Goal: Information Seeking & Learning: Find specific page/section

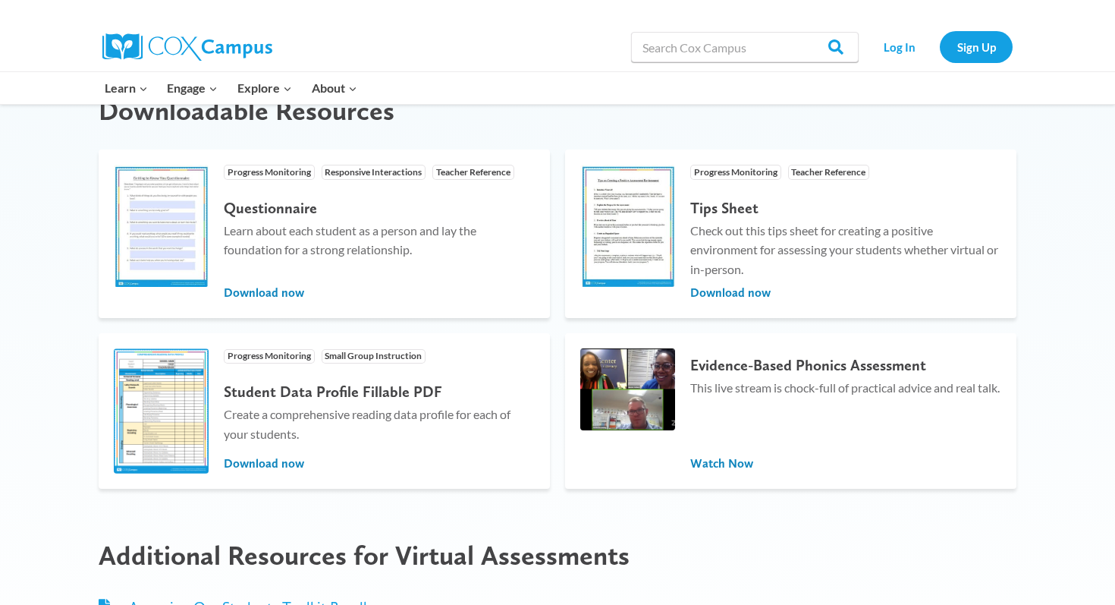
scroll to position [1298, 0]
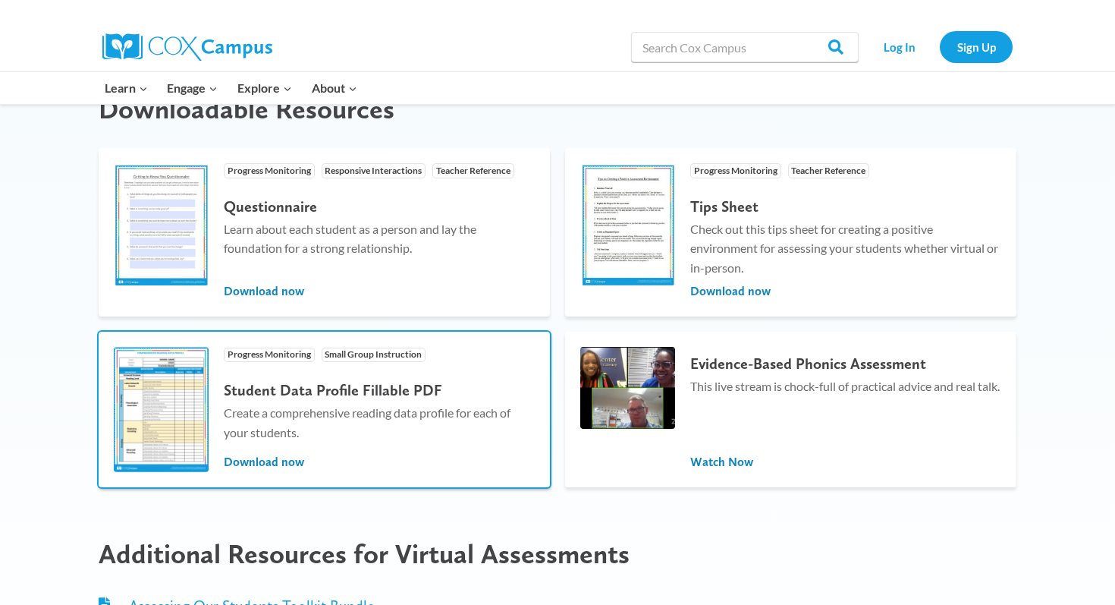
click at [195, 408] on img at bounding box center [161, 409] width 95 height 125
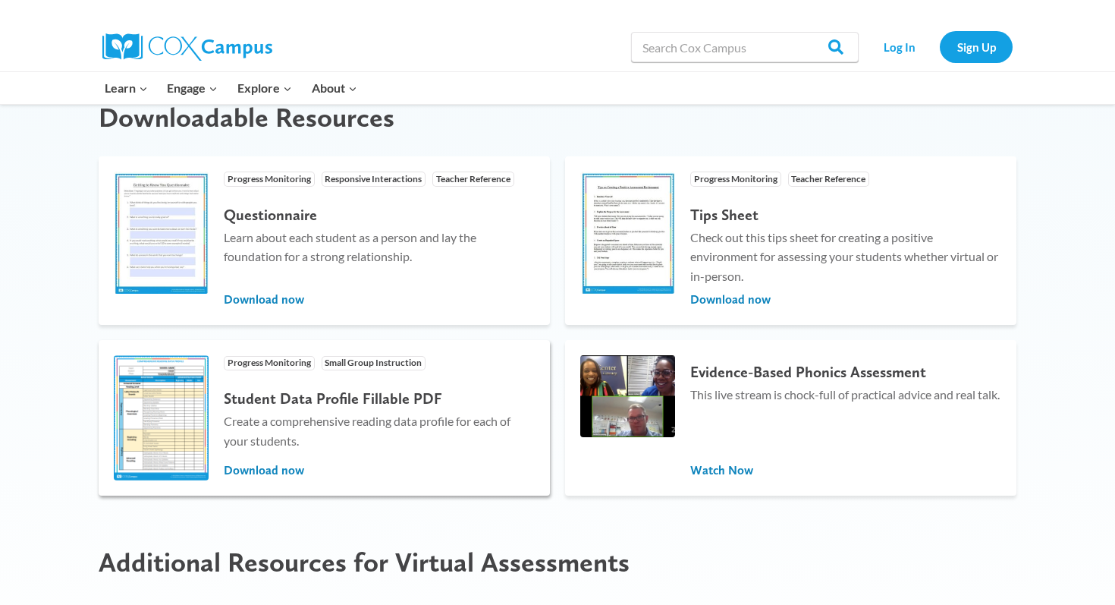
scroll to position [1298, 0]
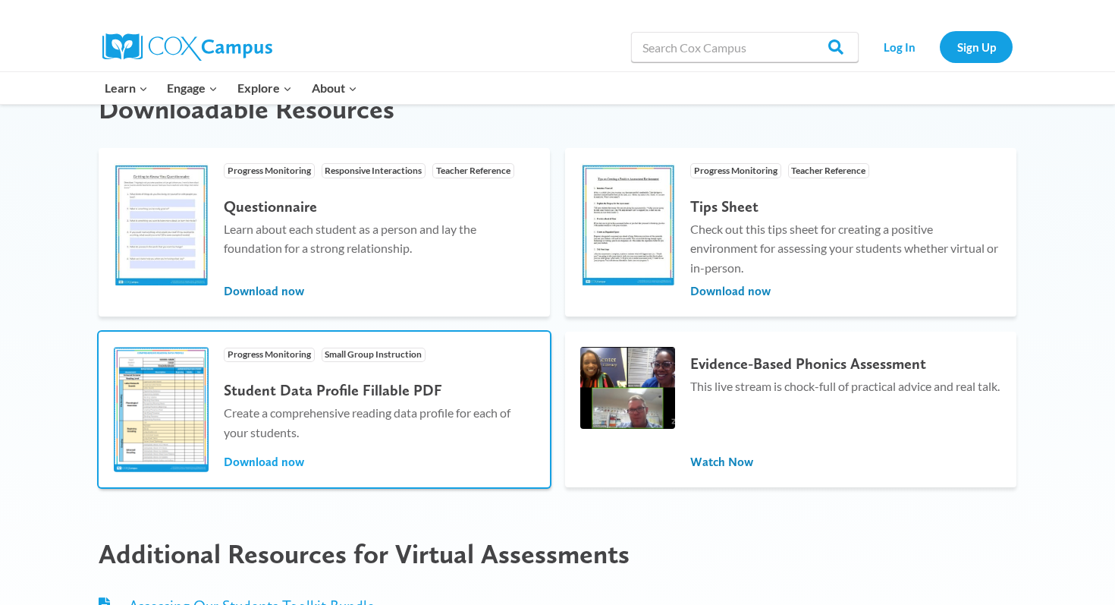
click at [294, 457] on span "Download now" at bounding box center [264, 462] width 80 height 17
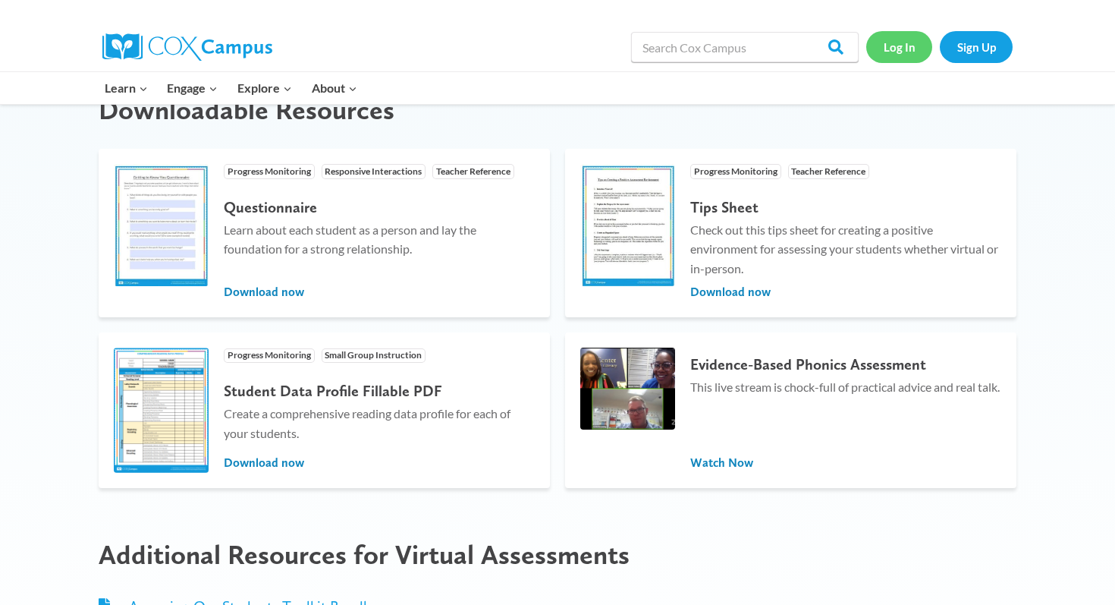
scroll to position [1298, 0]
click at [896, 52] on link "Log In" at bounding box center [899, 46] width 66 height 31
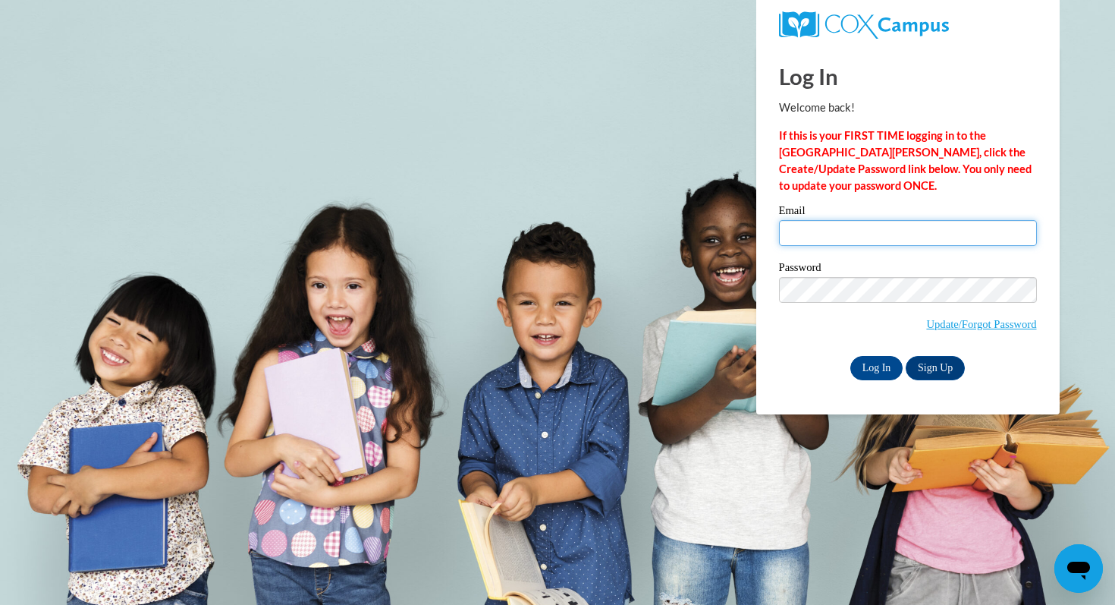
click at [875, 235] on input "Email" at bounding box center [908, 233] width 258 height 26
type input "[EMAIL_ADDRESS][DOMAIN_NAME]"
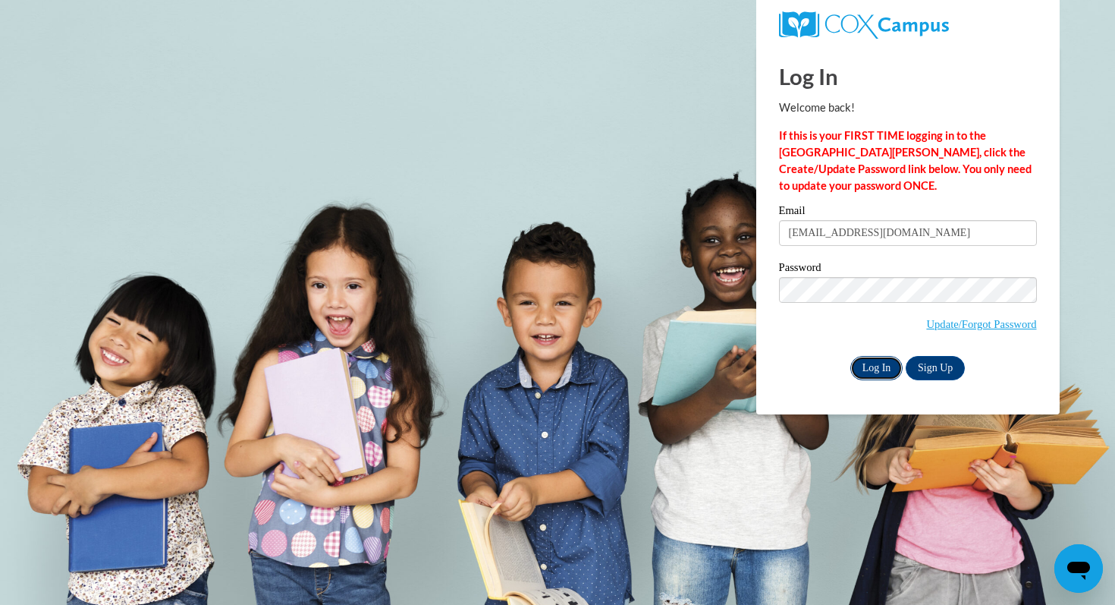
click at [862, 363] on input "Log In" at bounding box center [877, 368] width 53 height 24
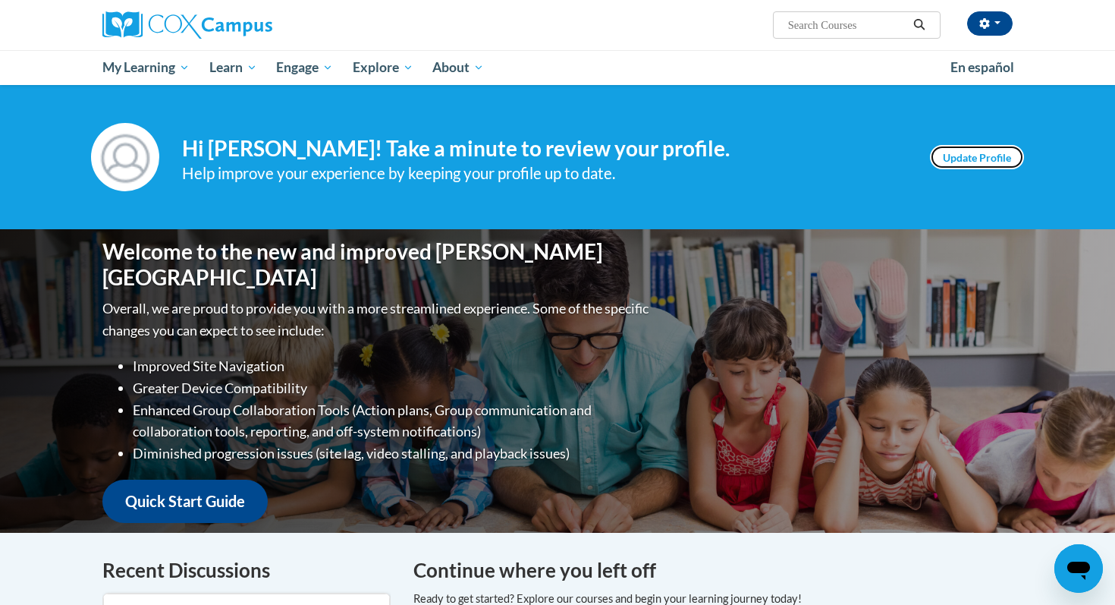
click at [950, 158] on link "Update Profile" at bounding box center [977, 157] width 94 height 24
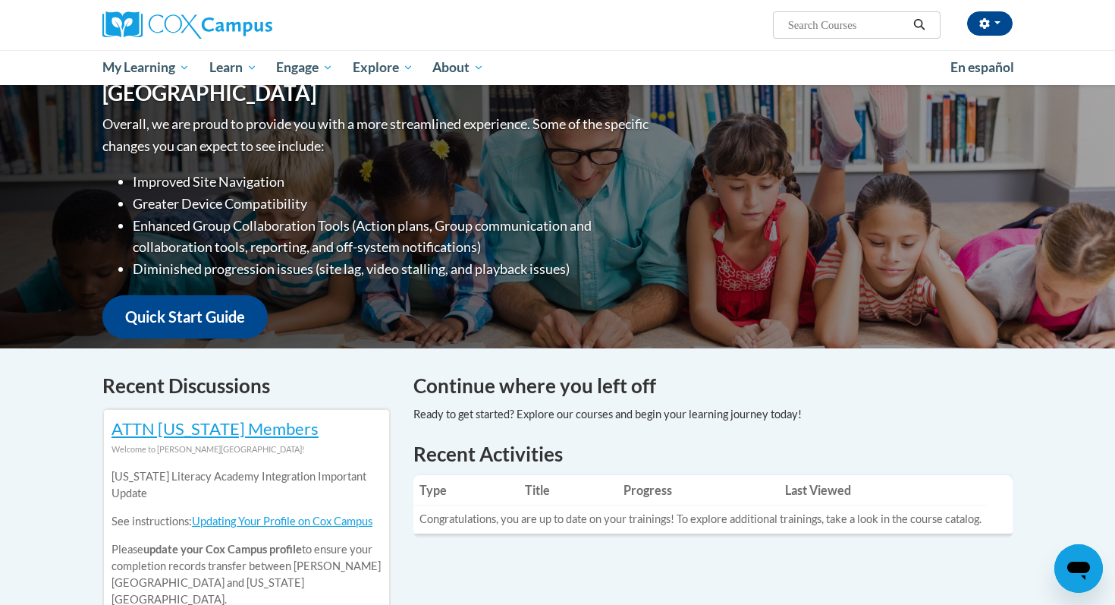
scroll to position [193, 0]
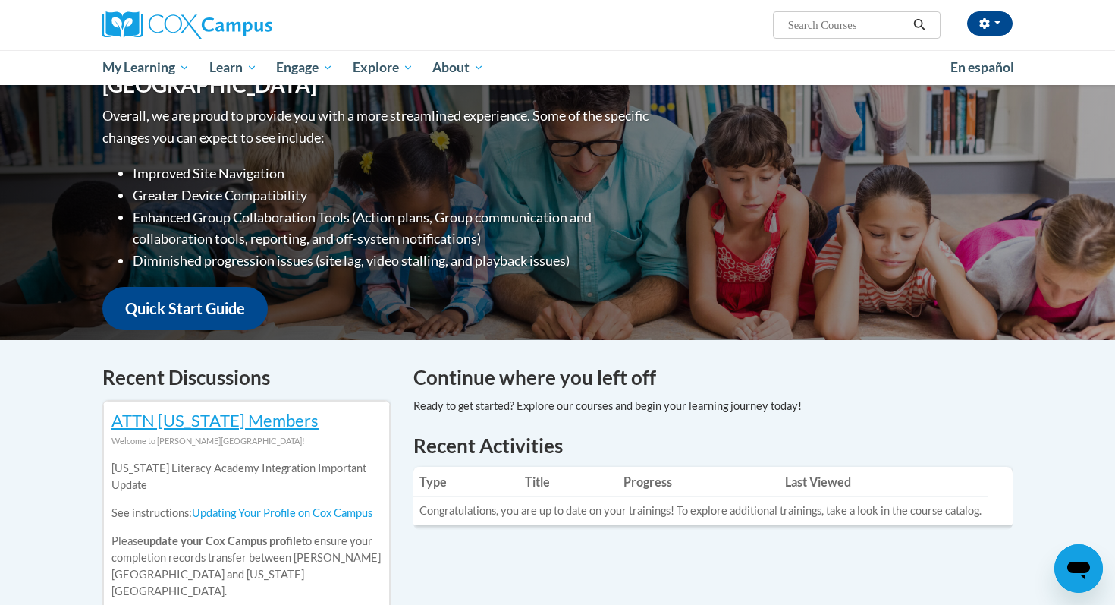
click at [812, 25] on input "Search..." at bounding box center [847, 25] width 121 height 18
click at [848, 16] on input "Search..." at bounding box center [847, 25] width 121 height 18
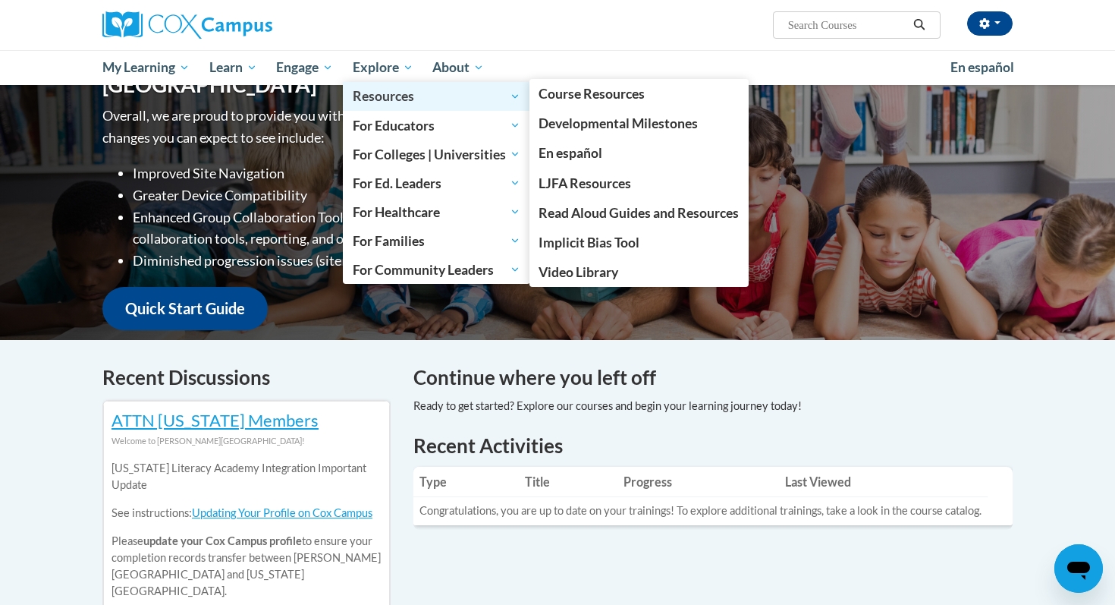
click at [379, 95] on span "Resources" at bounding box center [437, 96] width 168 height 18
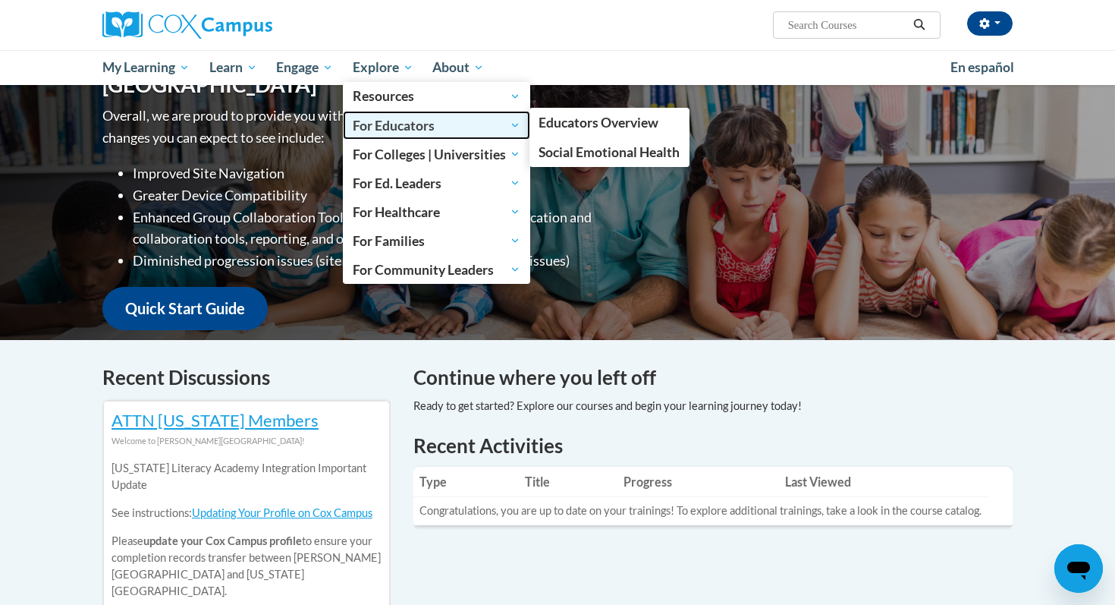
click at [386, 128] on span "For Educators" at bounding box center [437, 125] width 168 height 18
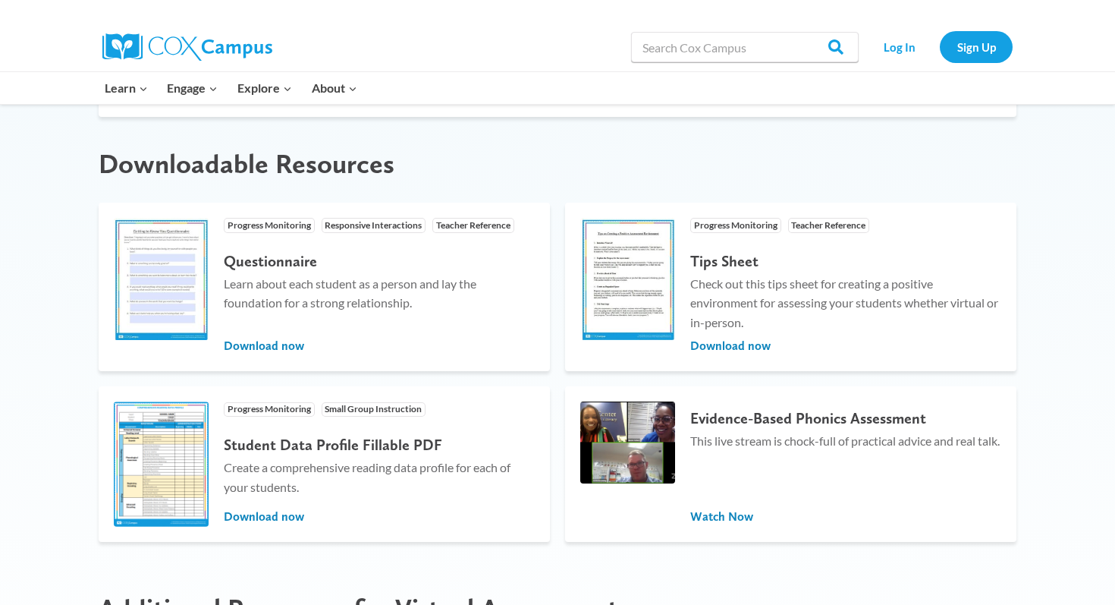
scroll to position [1247, 0]
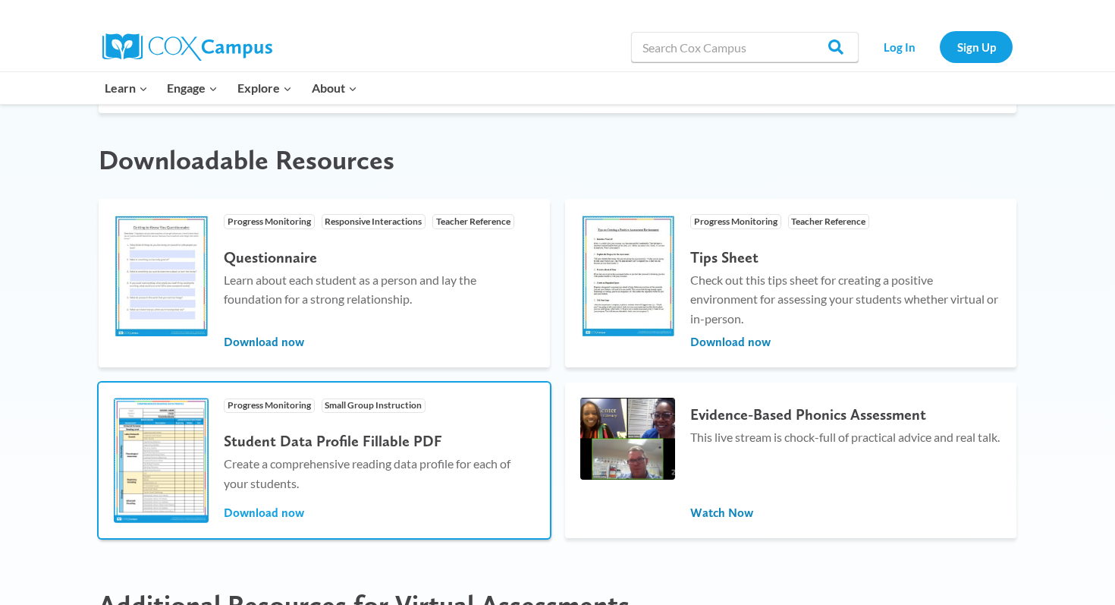
click at [283, 513] on span "Download now" at bounding box center [264, 513] width 80 height 17
click at [292, 511] on span "Download now" at bounding box center [264, 513] width 80 height 17
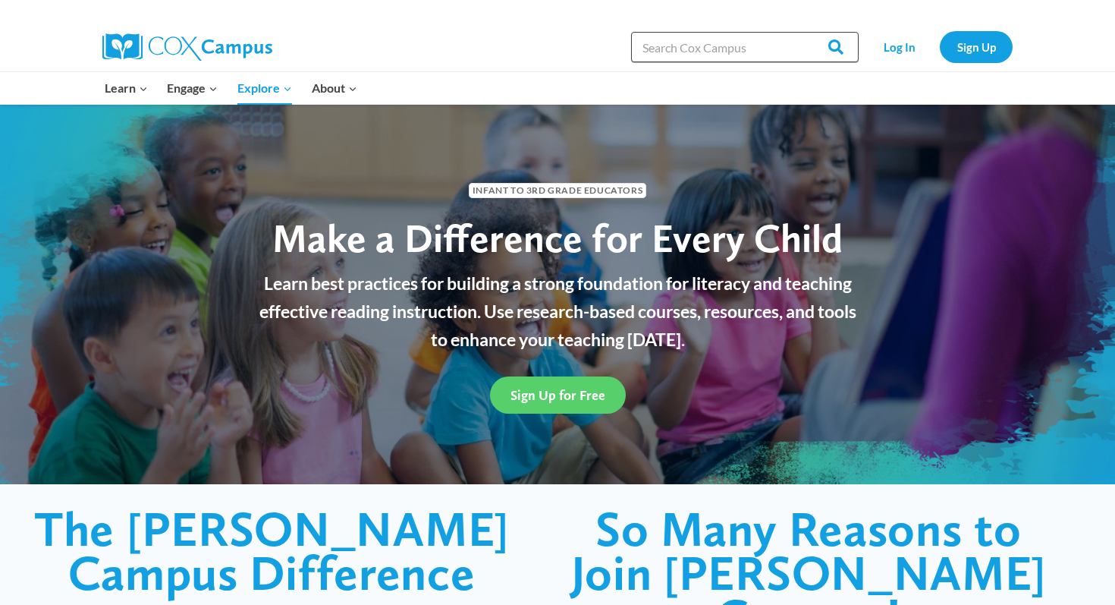
click at [678, 55] on input "Search in [URL][DOMAIN_NAME]" at bounding box center [745, 47] width 228 height 30
type input "student profile"
click at [800, 32] on input "Search" at bounding box center [829, 47] width 59 height 30
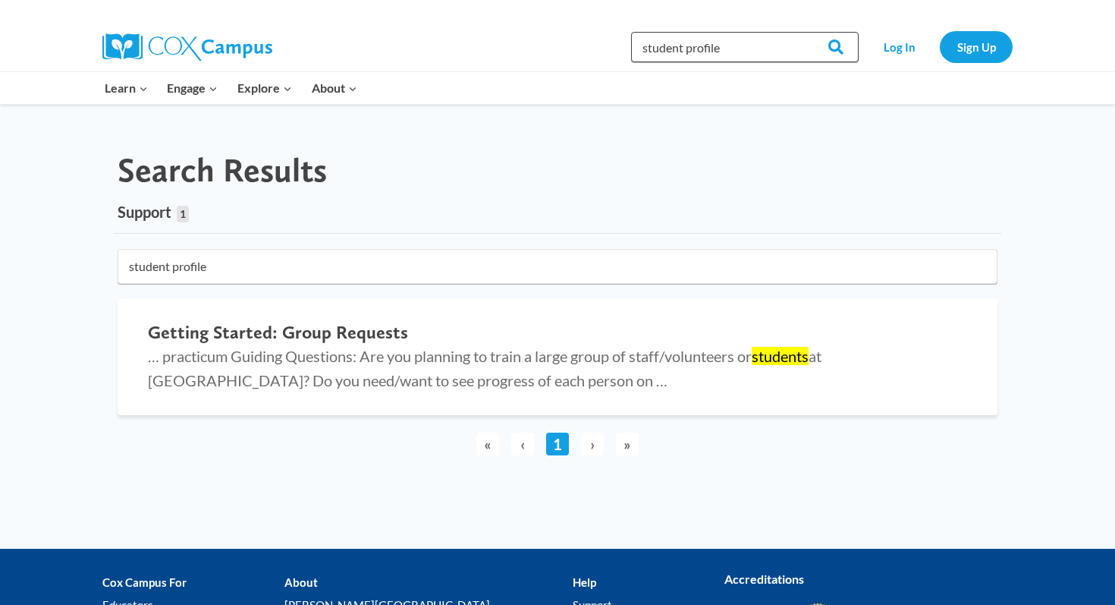
click at [689, 47] on input "student profile" at bounding box center [745, 47] width 228 height 30
type input "student data profile"
click at [800, 32] on input "Search" at bounding box center [829, 47] width 59 height 30
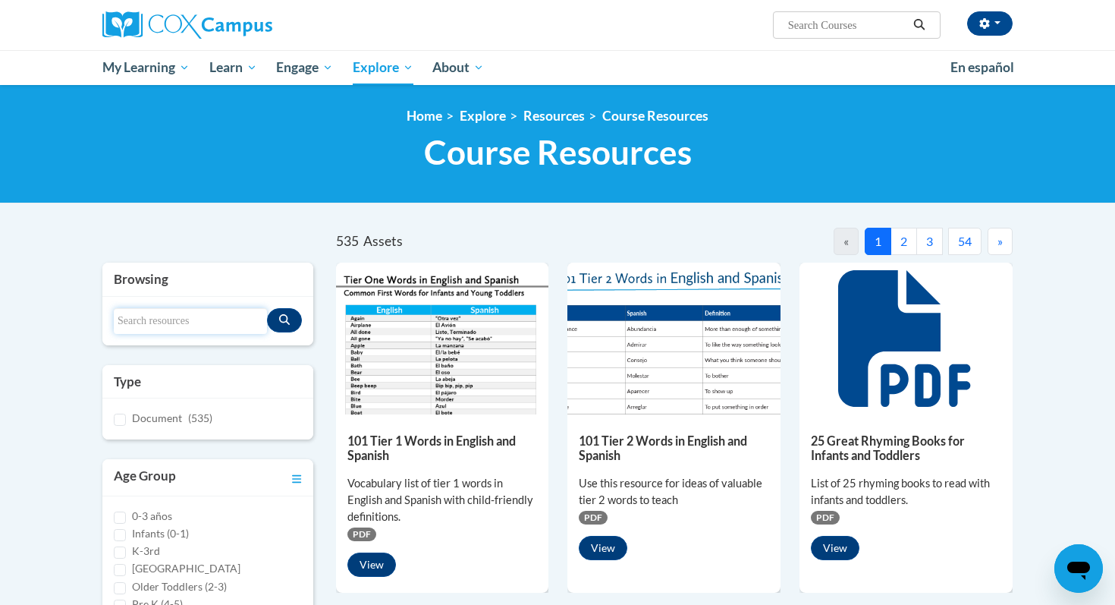
click at [173, 322] on input "Search resources" at bounding box center [190, 321] width 153 height 26
type input "data profile"
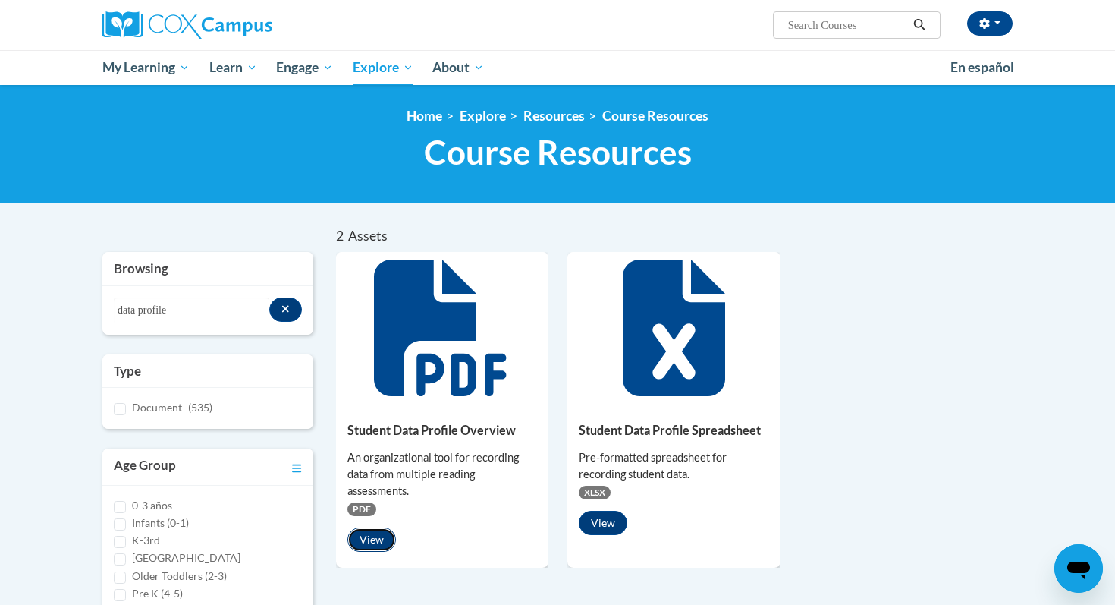
click at [375, 542] on button "View" at bounding box center [371, 539] width 49 height 24
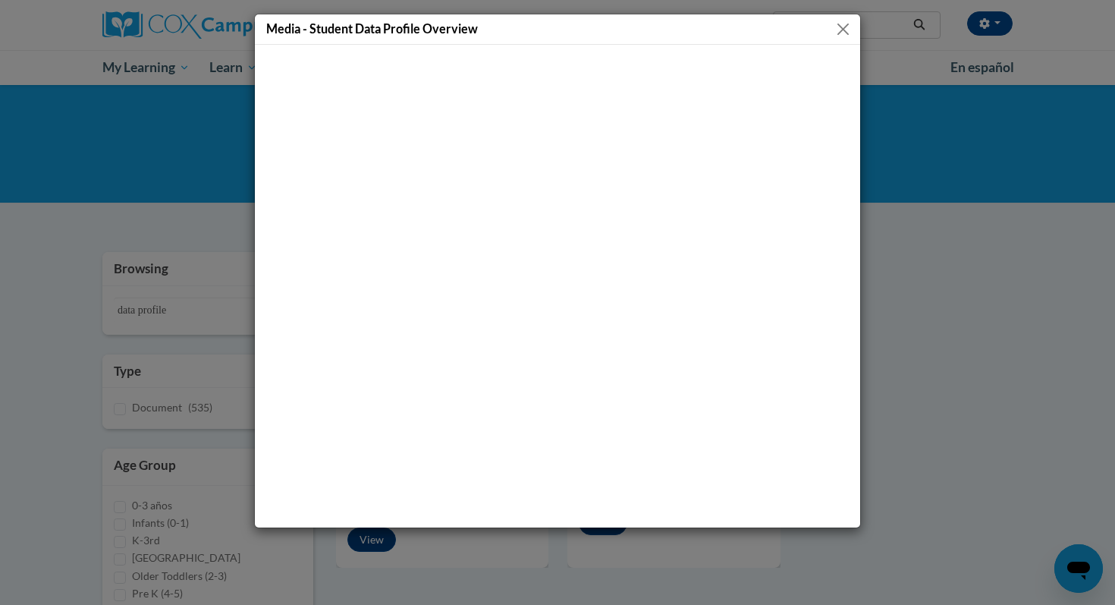
click at [845, 27] on button "Close" at bounding box center [843, 29] width 19 height 19
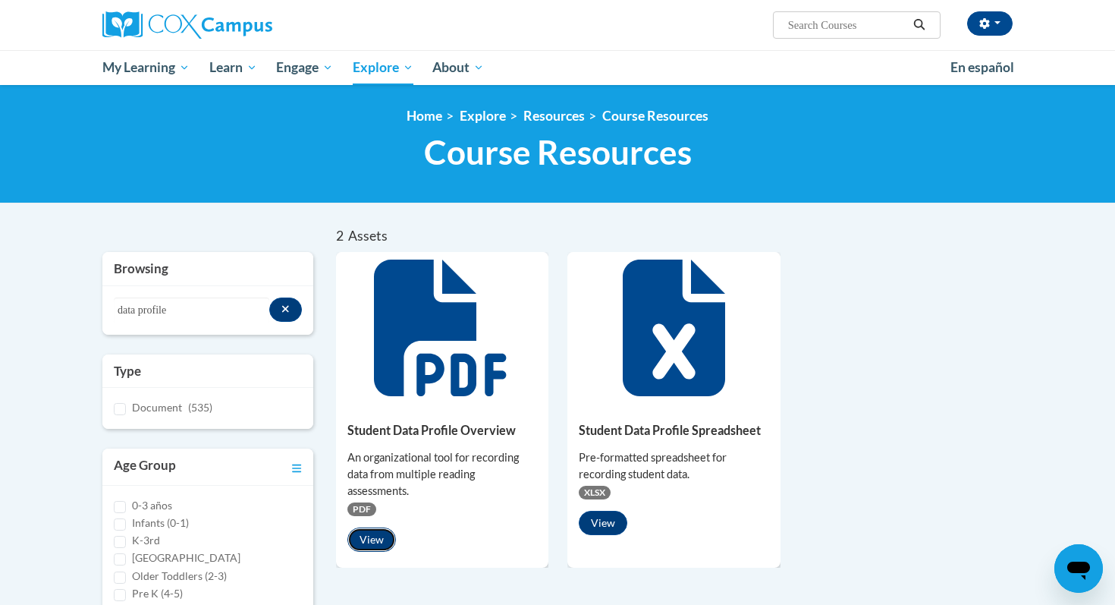
click at [382, 534] on button "View" at bounding box center [371, 539] width 49 height 24
